Goal: Information Seeking & Learning: Learn about a topic

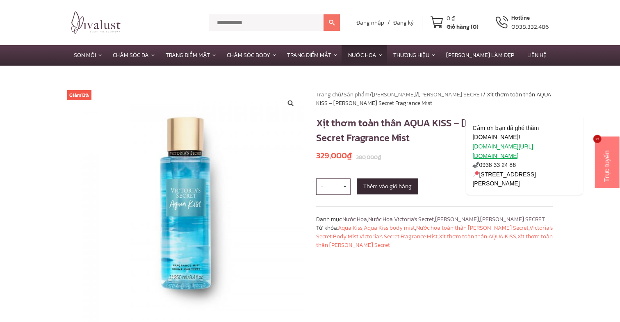
click at [250, 18] on input "text" at bounding box center [266, 22] width 115 height 16
type input "**********"
click at [323, 14] on button at bounding box center [331, 22] width 16 height 16
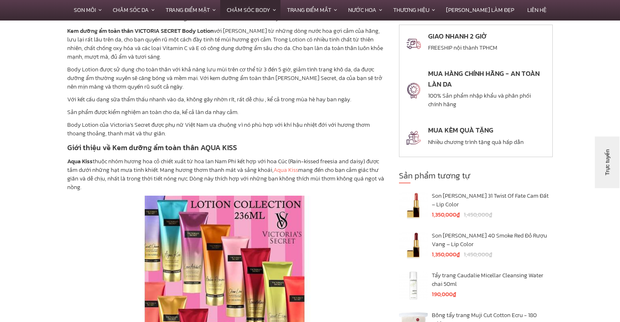
scroll to position [729, 0]
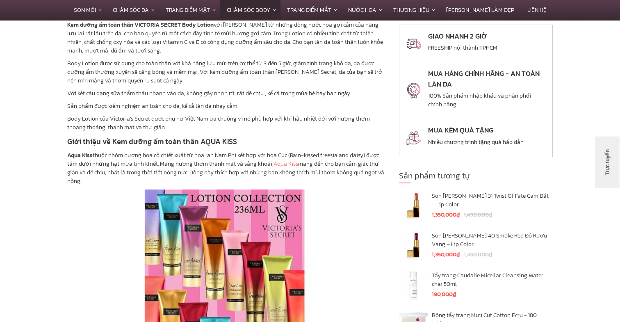
drag, startPoint x: 66, startPoint y: 147, endPoint x: 179, endPoint y: 174, distance: 116.4
copy p "Aqua Kiss thuộc nhóm hương hoa cỏ chiết xuất từ hoa lan Nam Phi kết hợp với hoa…"
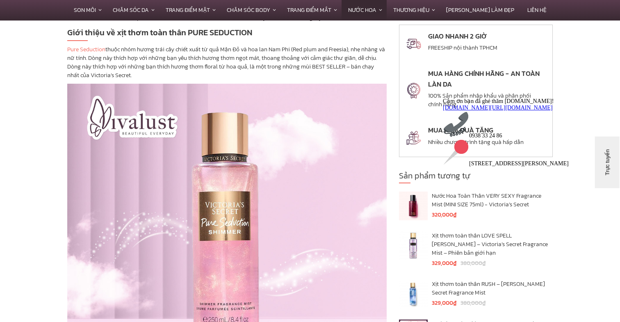
scroll to position [677, 0]
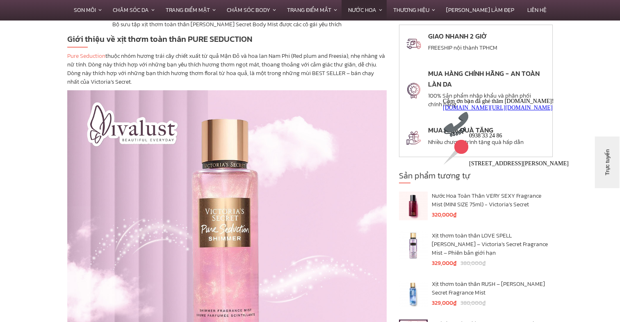
drag, startPoint x: 64, startPoint y: 55, endPoint x: 126, endPoint y: 85, distance: 69.1
copy p "Pure Seduction thuộc nhóm hương trái cây chiết xuất từ quả Mận Đỏ và hoa lan Na…"
click at [153, 114] on img at bounding box center [227, 250] width 320 height 320
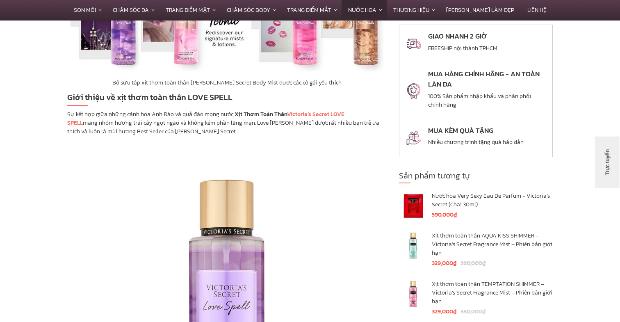
scroll to position [516, 0]
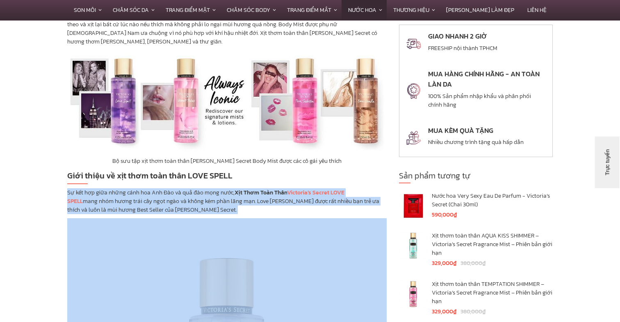
drag, startPoint x: 66, startPoint y: 193, endPoint x: 167, endPoint y: 214, distance: 103.7
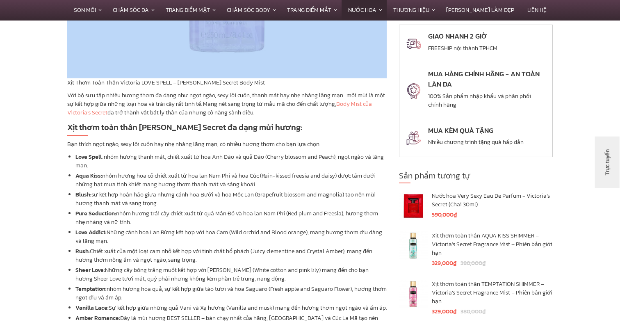
scroll to position [992, 0]
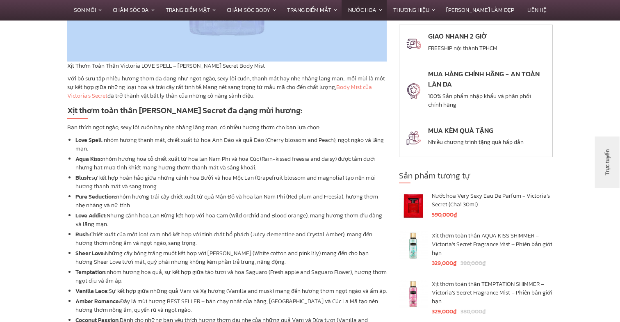
copy div "Sự kết hợp giữa những cánh hoa Anh Đào và quả đào mọng nước, Xịt Thơm Toàn Thân…"
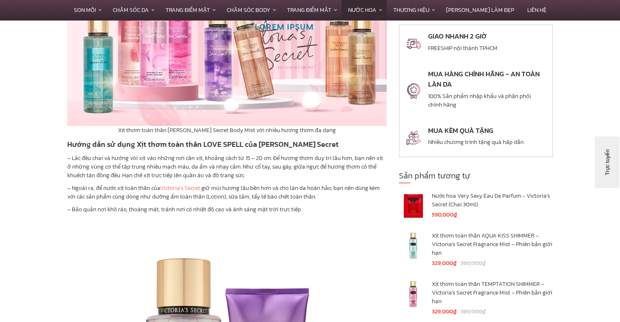
scroll to position [1450, 0]
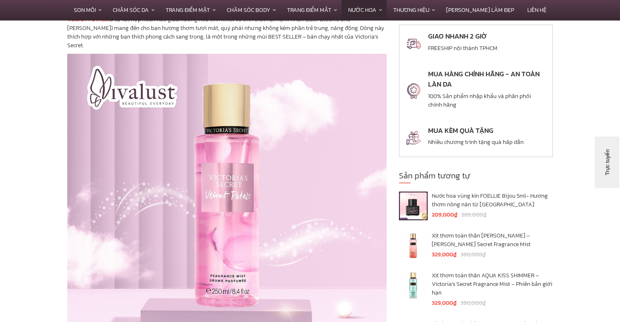
scroll to position [593, 0]
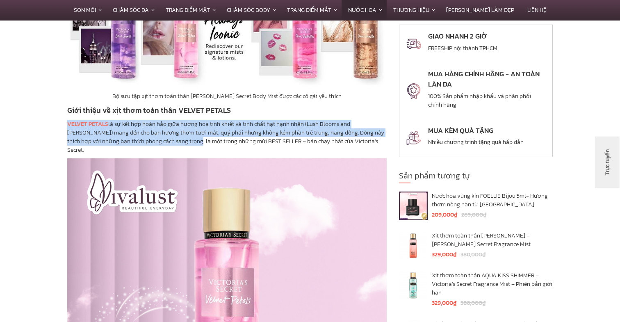
drag, startPoint x: 64, startPoint y: 122, endPoint x: 177, endPoint y: 143, distance: 114.3
copy p "VELVET PETALS là sự kết hợp hoàn hảo giữa hương hoa tinh khiết và tinh chất hạt…"
